Goal: Connect with others: Connect with others

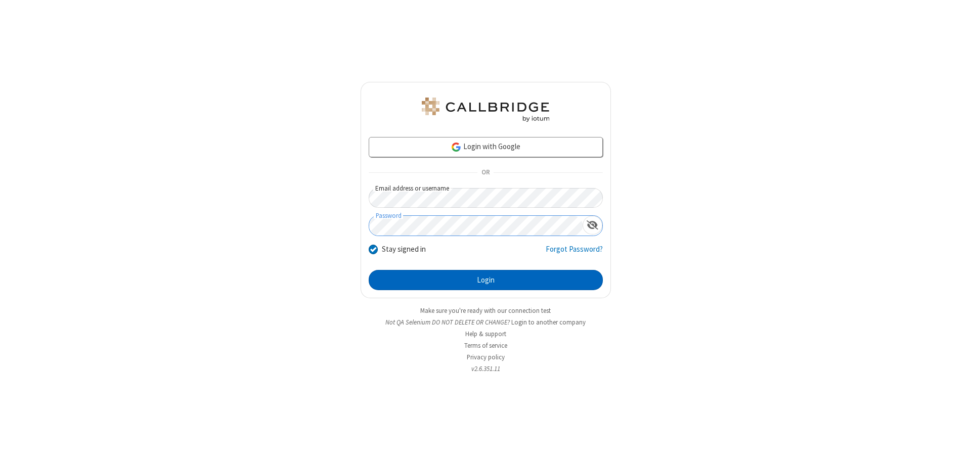
click at [486, 280] on button "Login" at bounding box center [486, 280] width 234 height 20
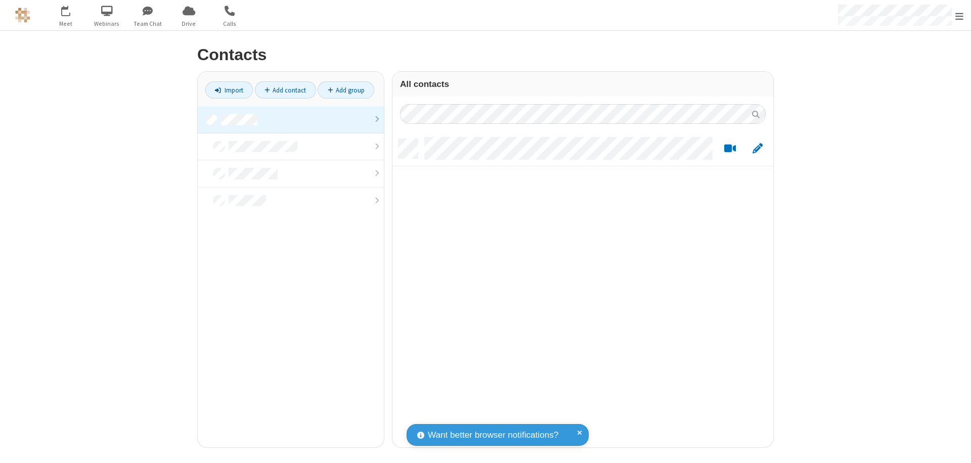
click at [291, 119] on link at bounding box center [291, 119] width 186 height 27
click at [285, 90] on link "Add contact" at bounding box center [285, 89] width 61 height 17
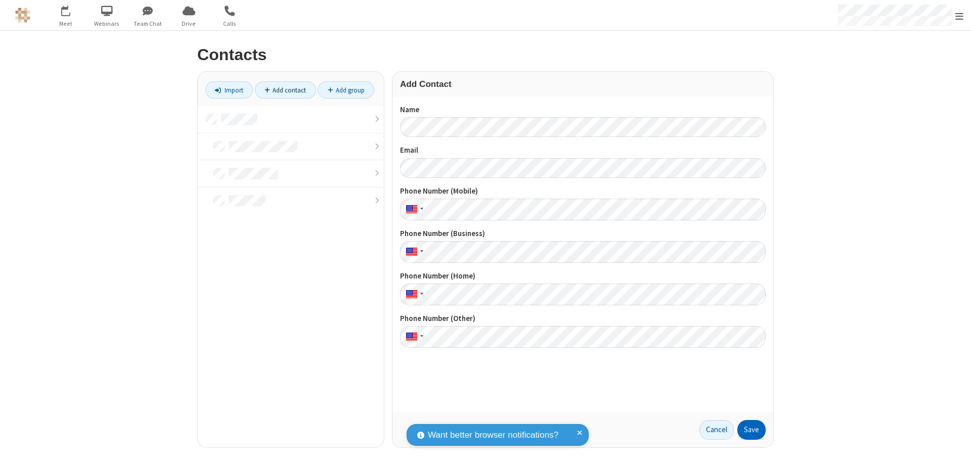
click at [752, 430] on button "Save" at bounding box center [751, 430] width 28 height 20
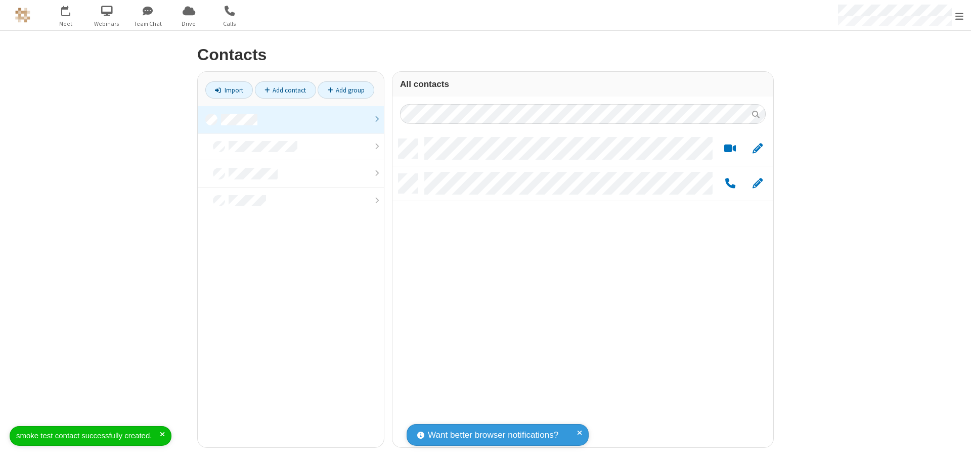
scroll to position [309, 373]
